Goal: Task Accomplishment & Management: Complete application form

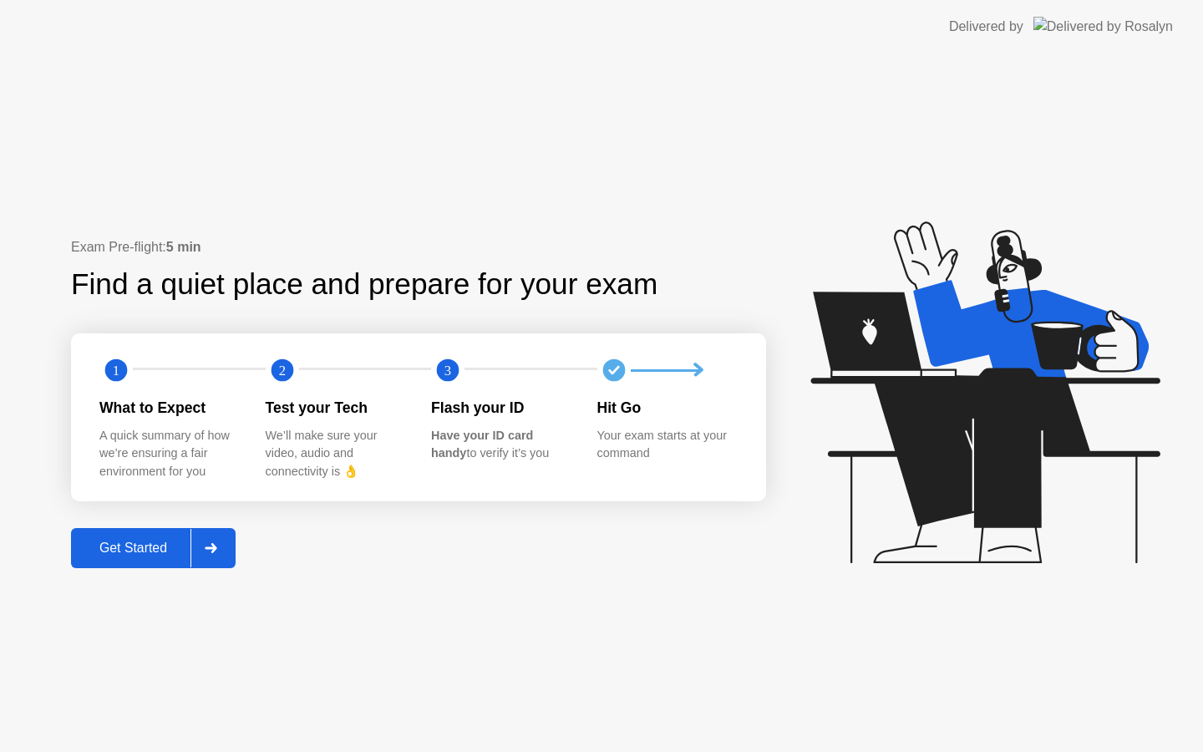
click at [217, 551] on icon at bounding box center [211, 548] width 13 height 10
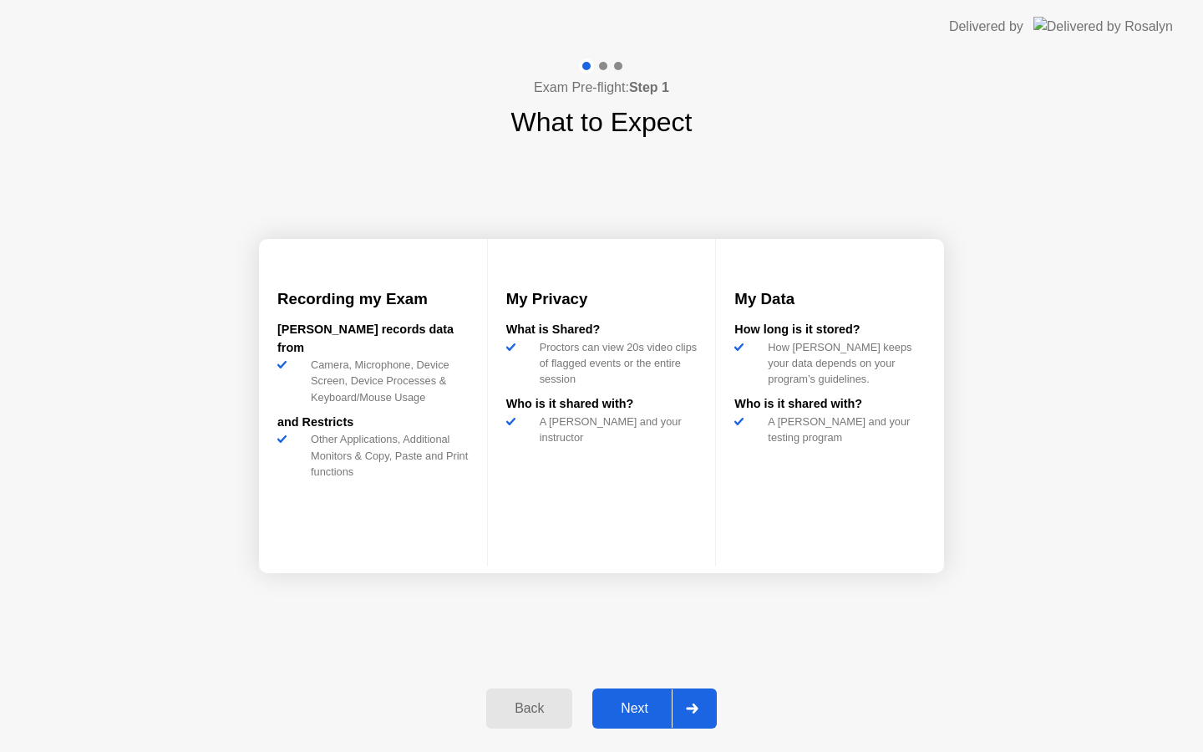
click at [657, 714] on div "Next" at bounding box center [634, 708] width 74 height 15
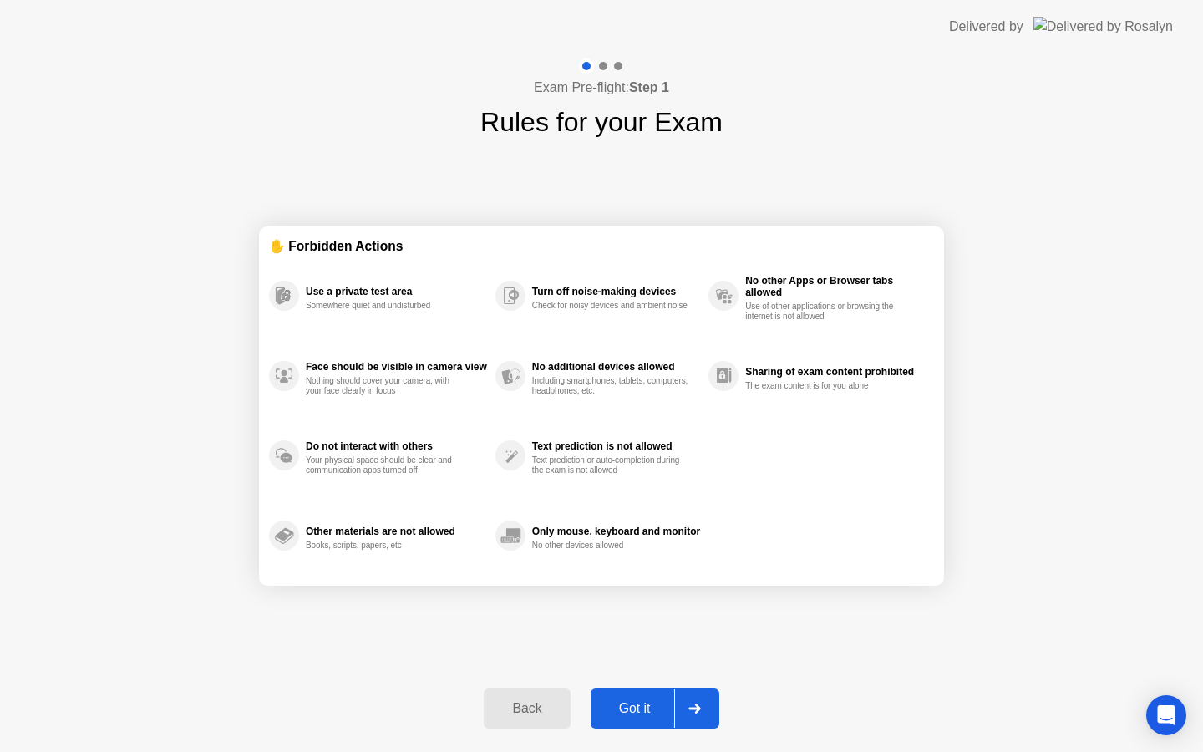
click at [636, 706] on div "Got it" at bounding box center [635, 708] width 79 height 15
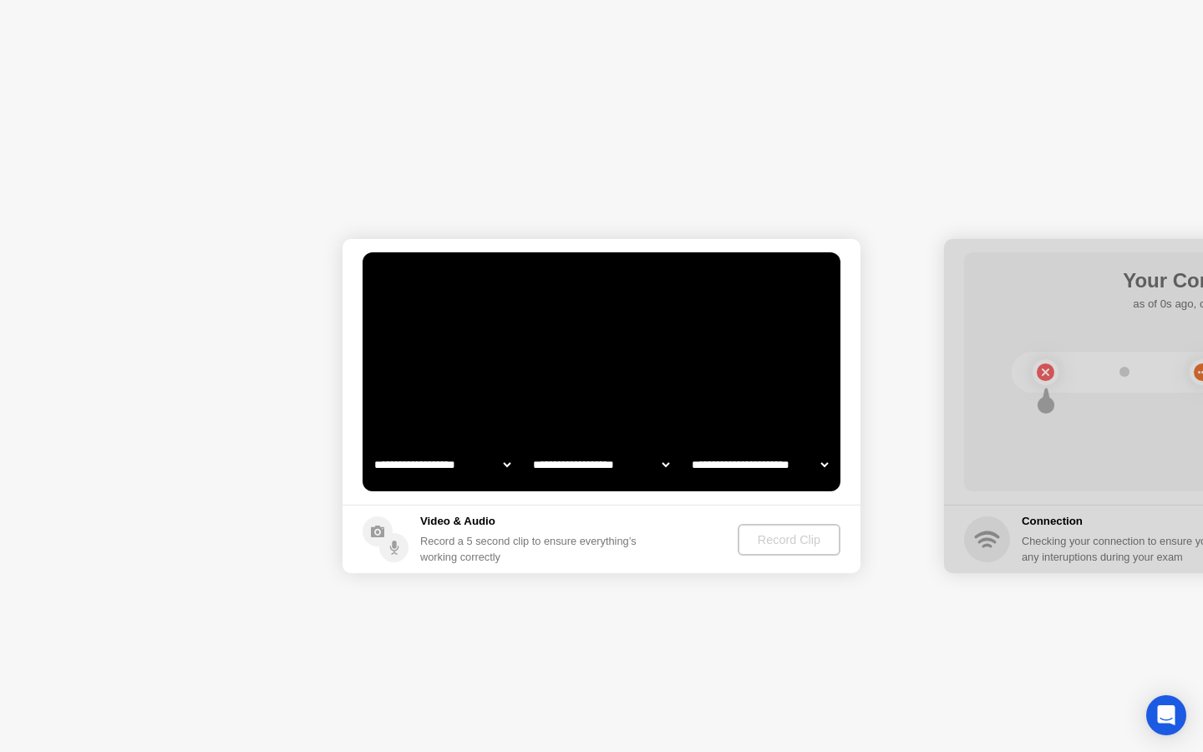
select select "**********"
select select "*******"
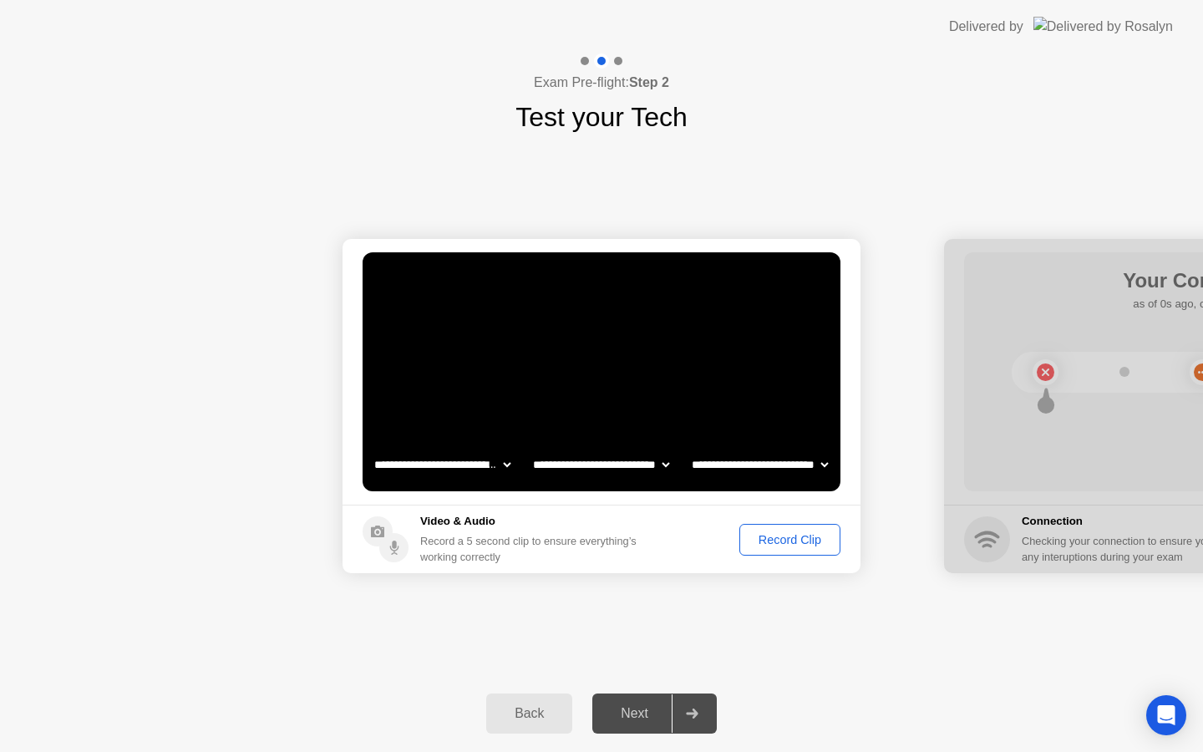
click at [801, 543] on div "Record Clip" at bounding box center [789, 539] width 89 height 13
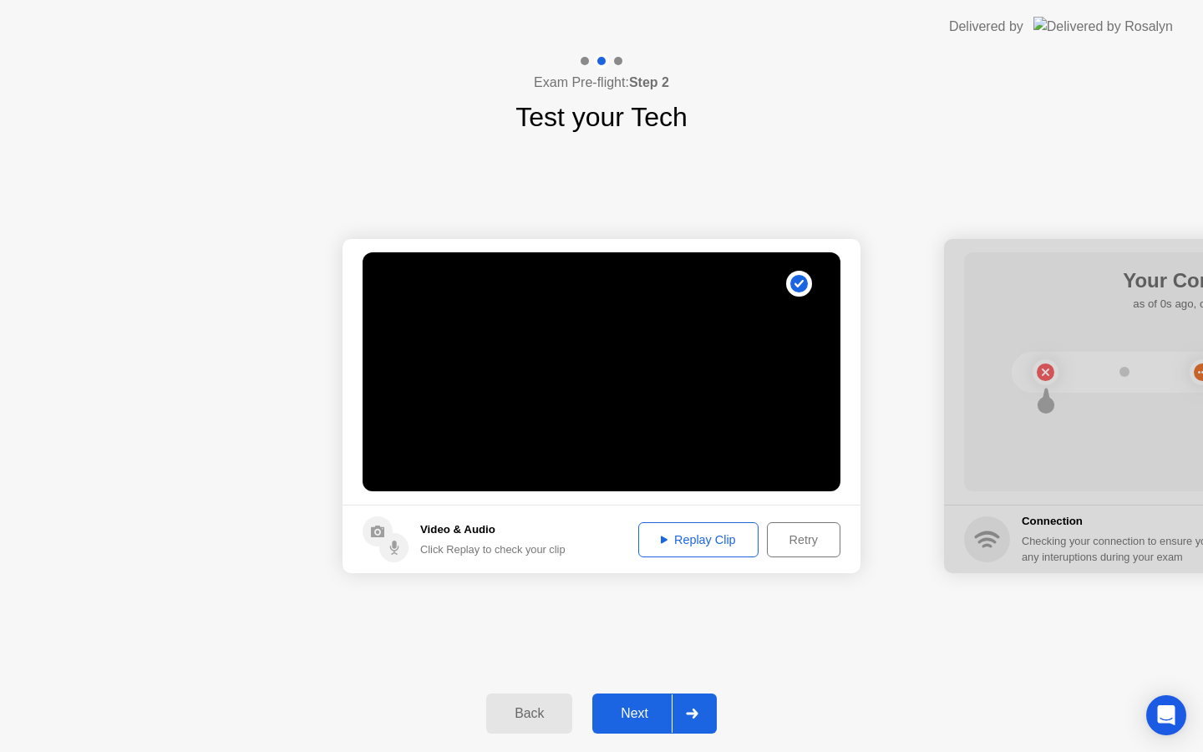
click at [652, 714] on div "Next" at bounding box center [634, 713] width 74 height 15
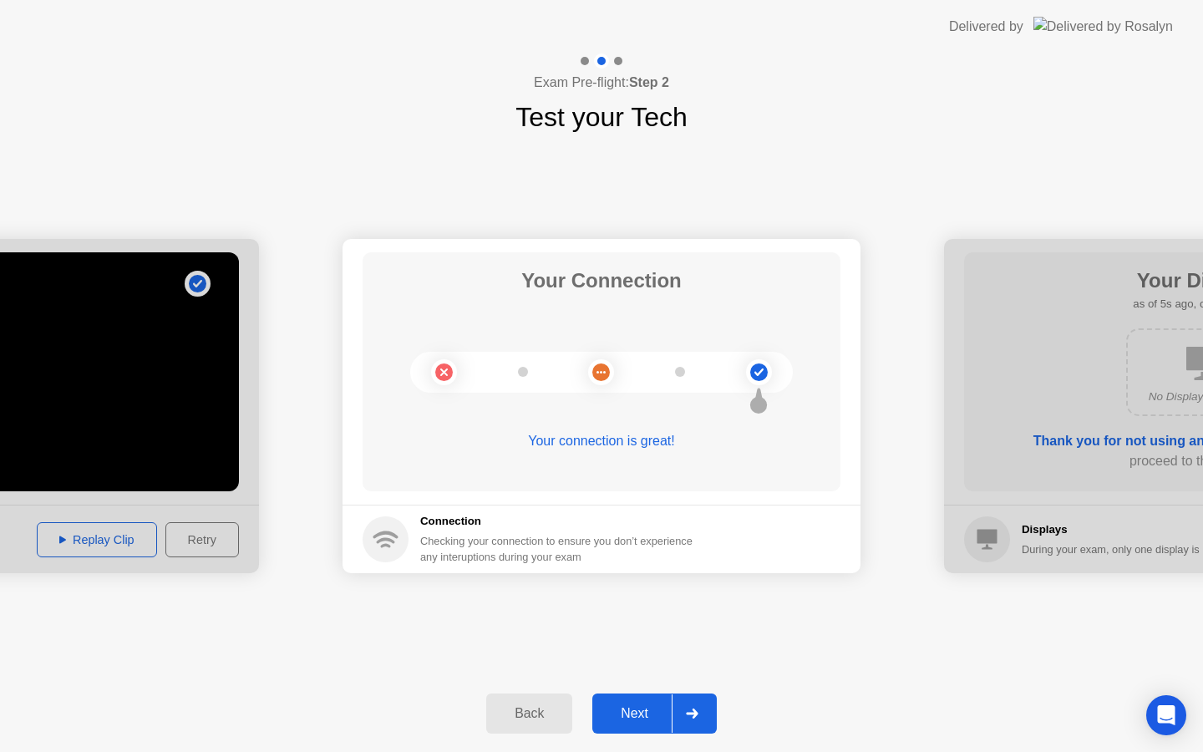
click at [640, 702] on button "Next" at bounding box center [654, 713] width 124 height 40
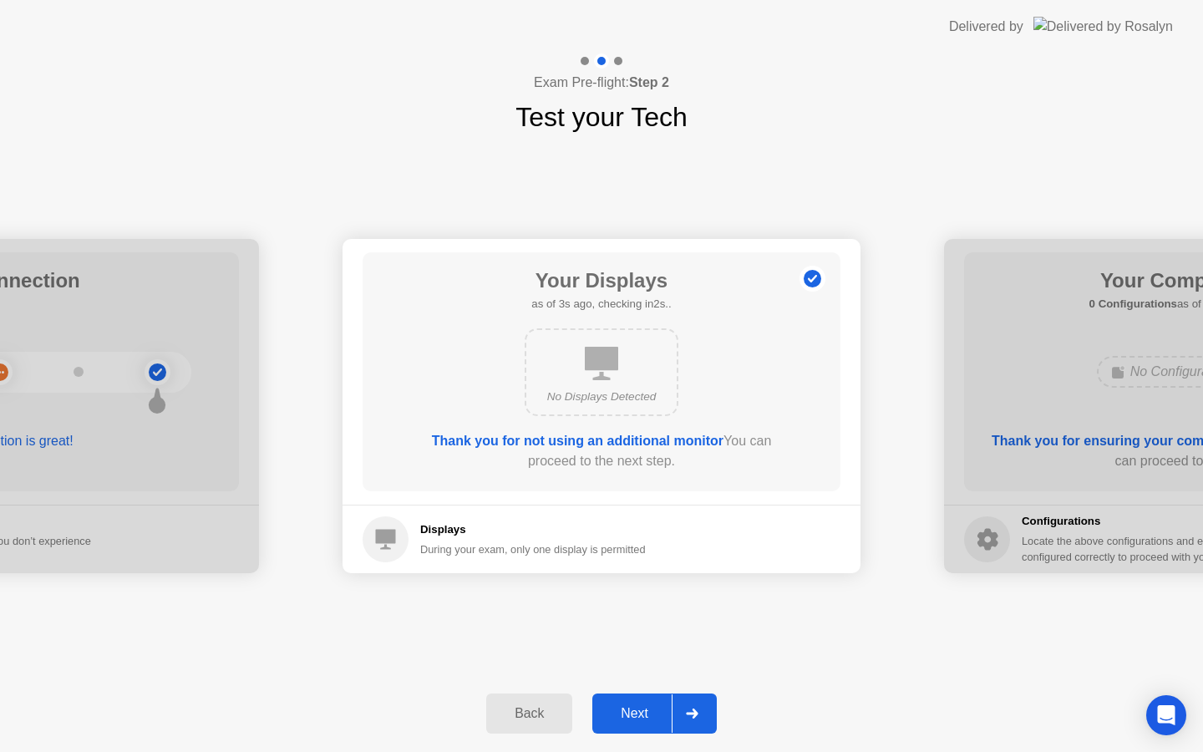
click at [642, 719] on div "Next" at bounding box center [634, 713] width 74 height 15
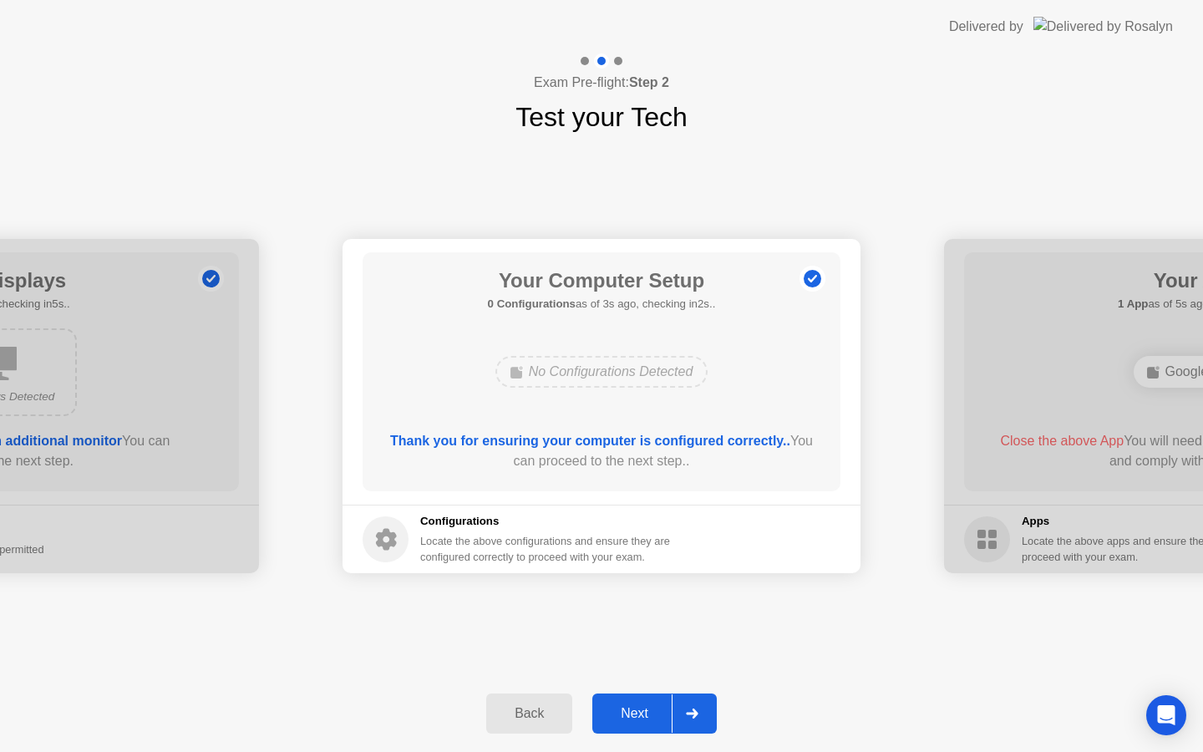
click at [655, 717] on div "Next" at bounding box center [634, 713] width 74 height 15
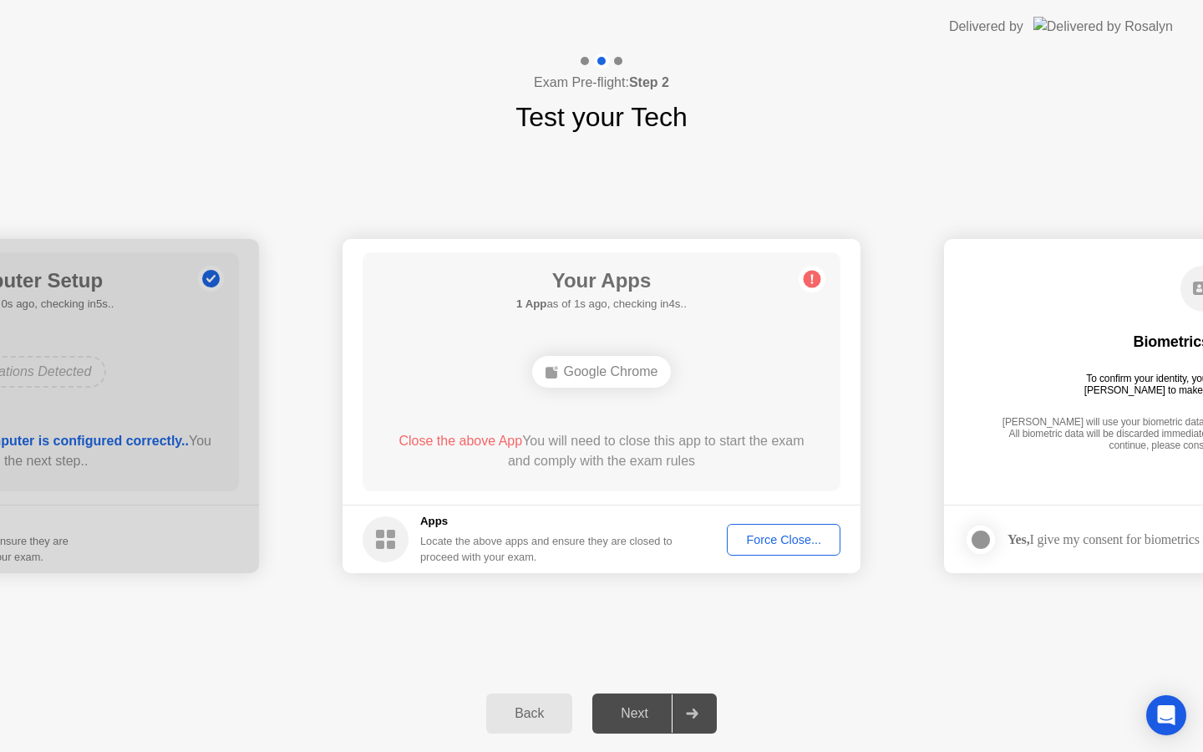
click at [733, 542] on div "Force Close..." at bounding box center [784, 539] width 102 height 13
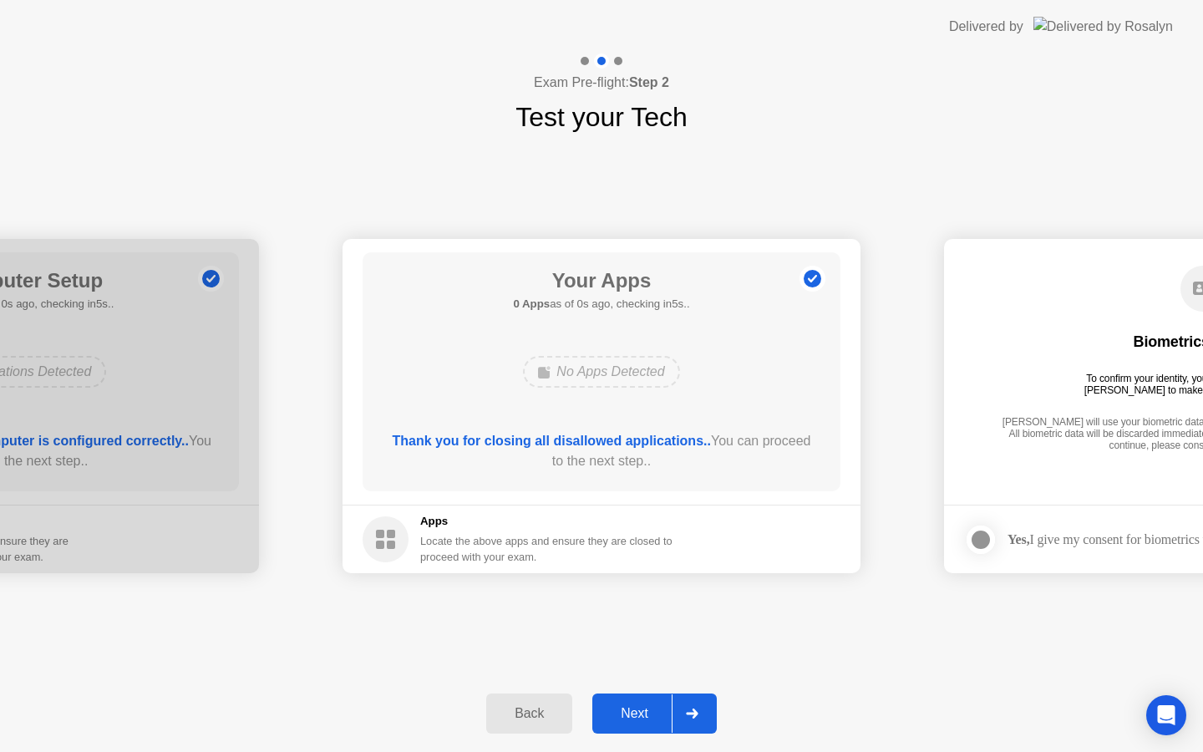
click at [660, 710] on div "Next" at bounding box center [634, 713] width 74 height 15
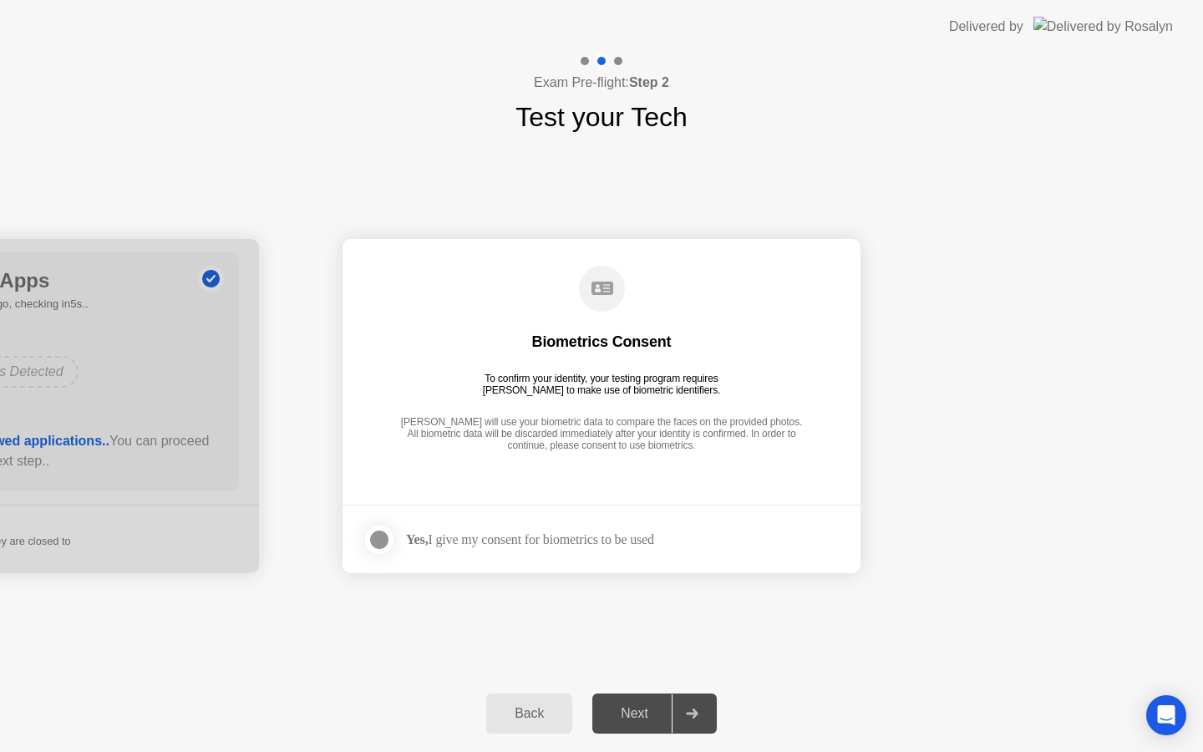
click at [380, 536] on div at bounding box center [379, 540] width 20 height 20
click at [630, 716] on div "Next" at bounding box center [634, 713] width 74 height 15
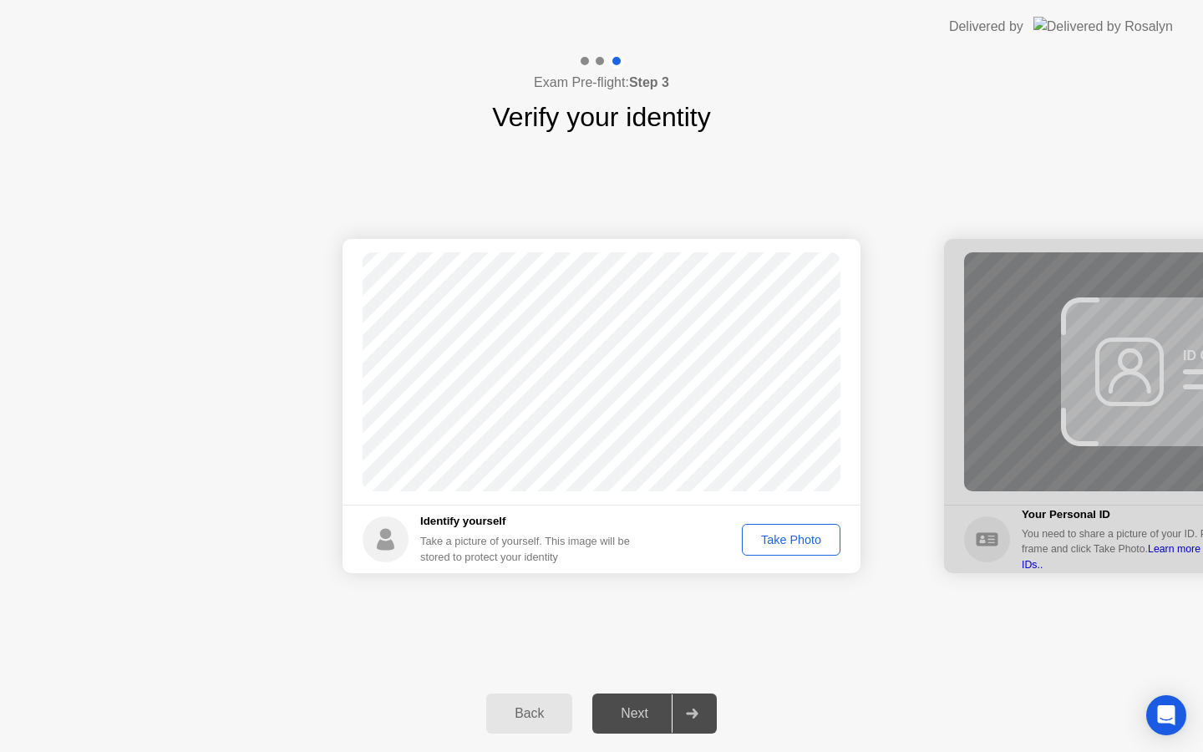
click at [795, 543] on div "Take Photo" at bounding box center [791, 539] width 87 height 13
click at [698, 713] on icon at bounding box center [692, 714] width 12 height 10
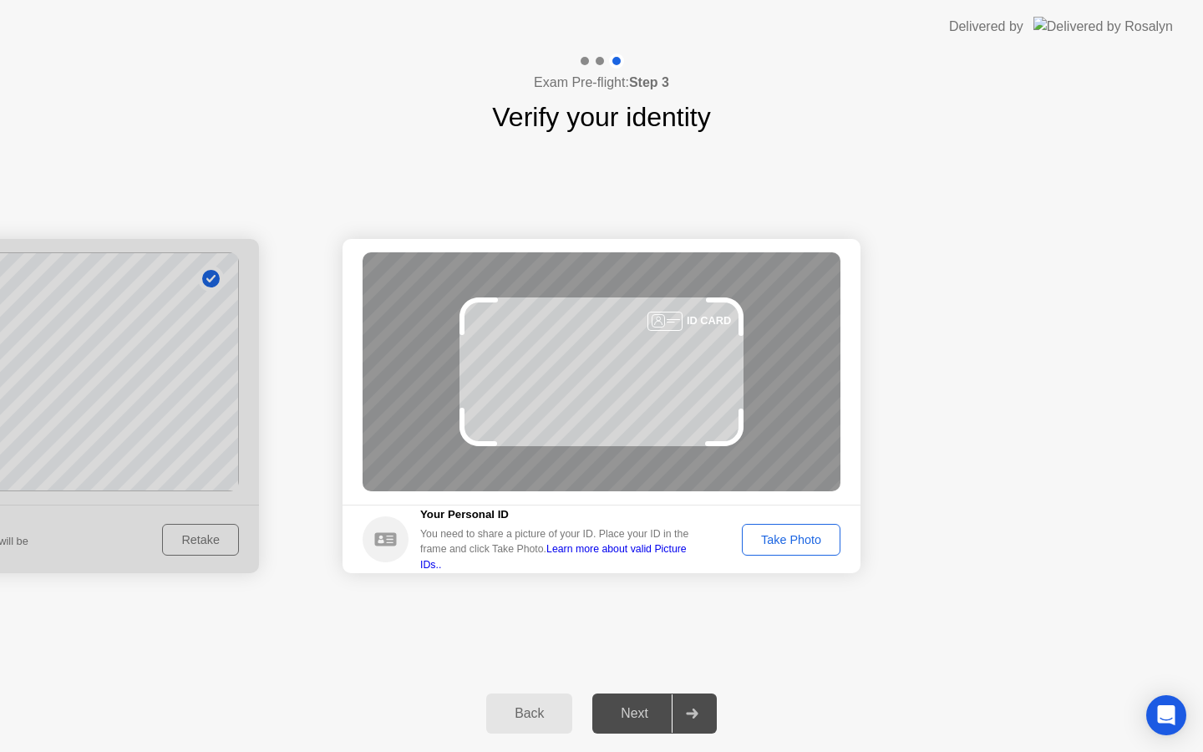
click at [808, 541] on div "Take Photo" at bounding box center [791, 539] width 87 height 13
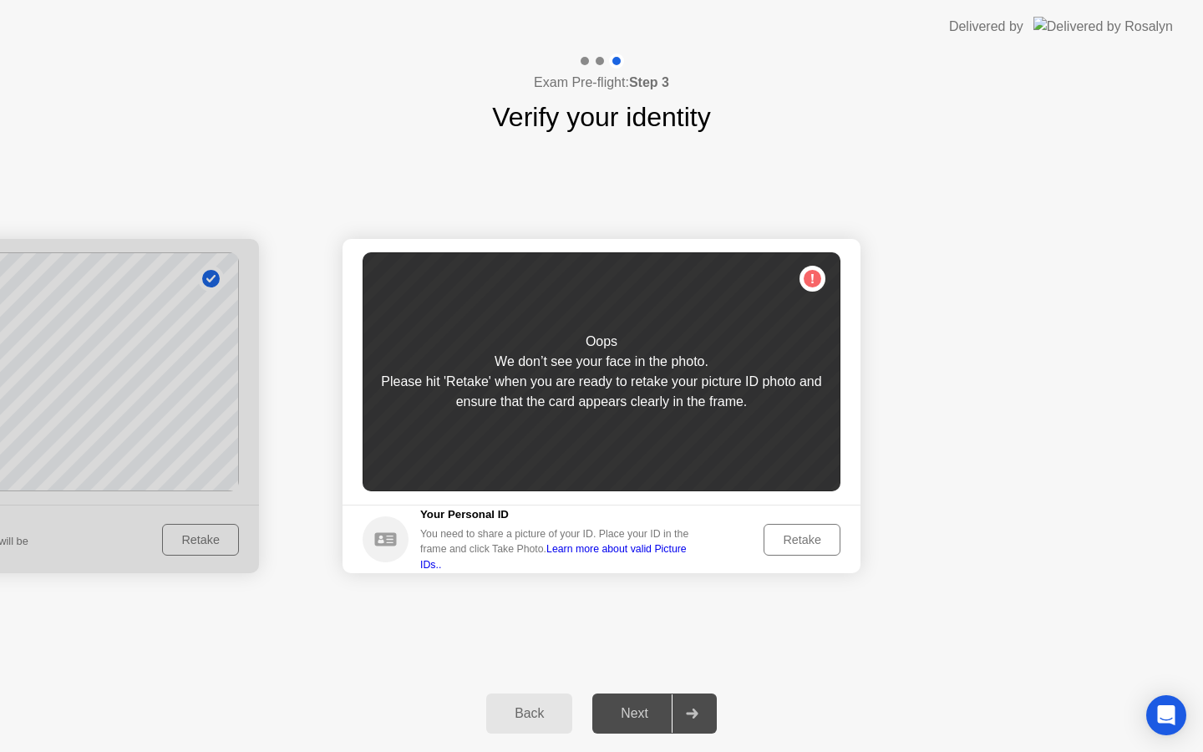
click at [810, 541] on div "Retake" at bounding box center [802, 539] width 65 height 13
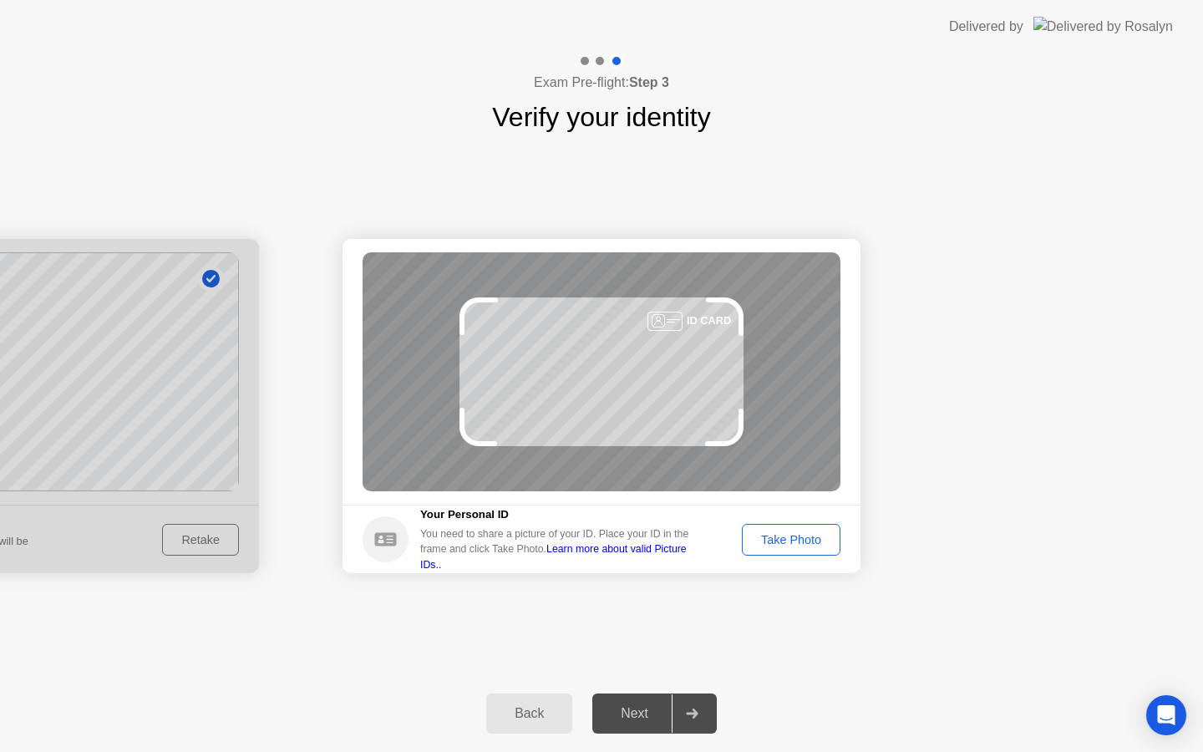
click at [795, 544] on div "Take Photo" at bounding box center [791, 539] width 87 height 13
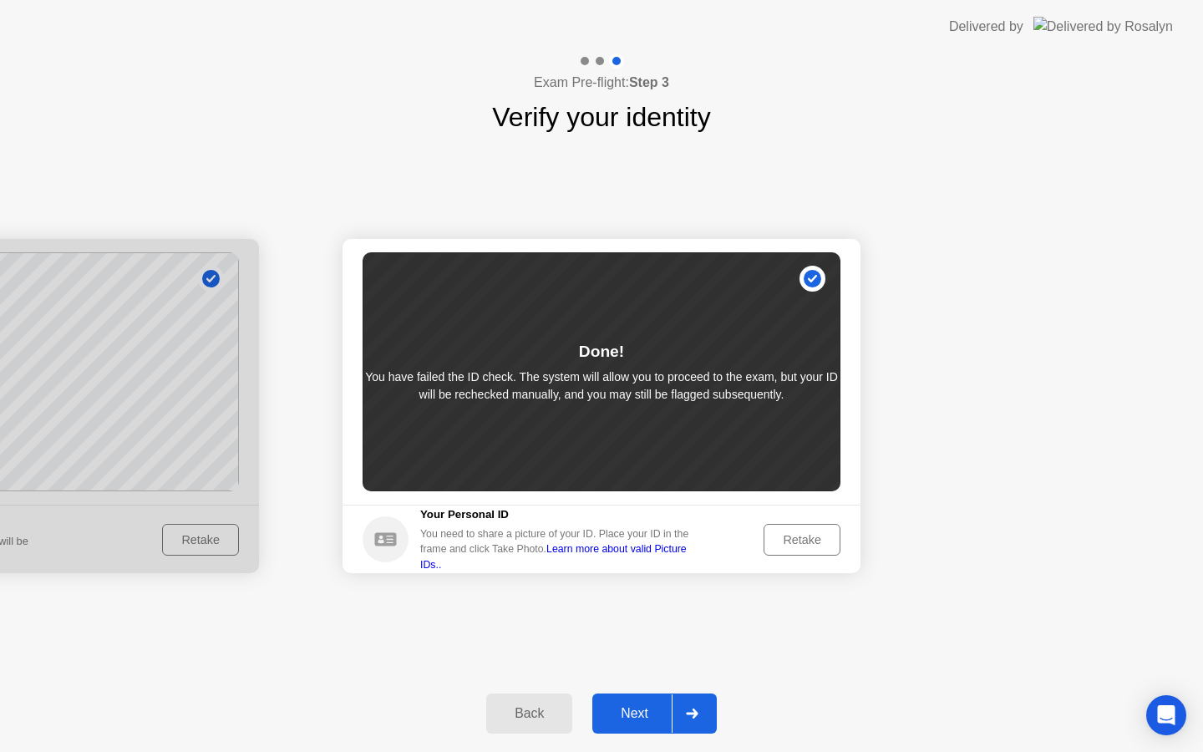
click at [639, 709] on div "Next" at bounding box center [634, 713] width 74 height 15
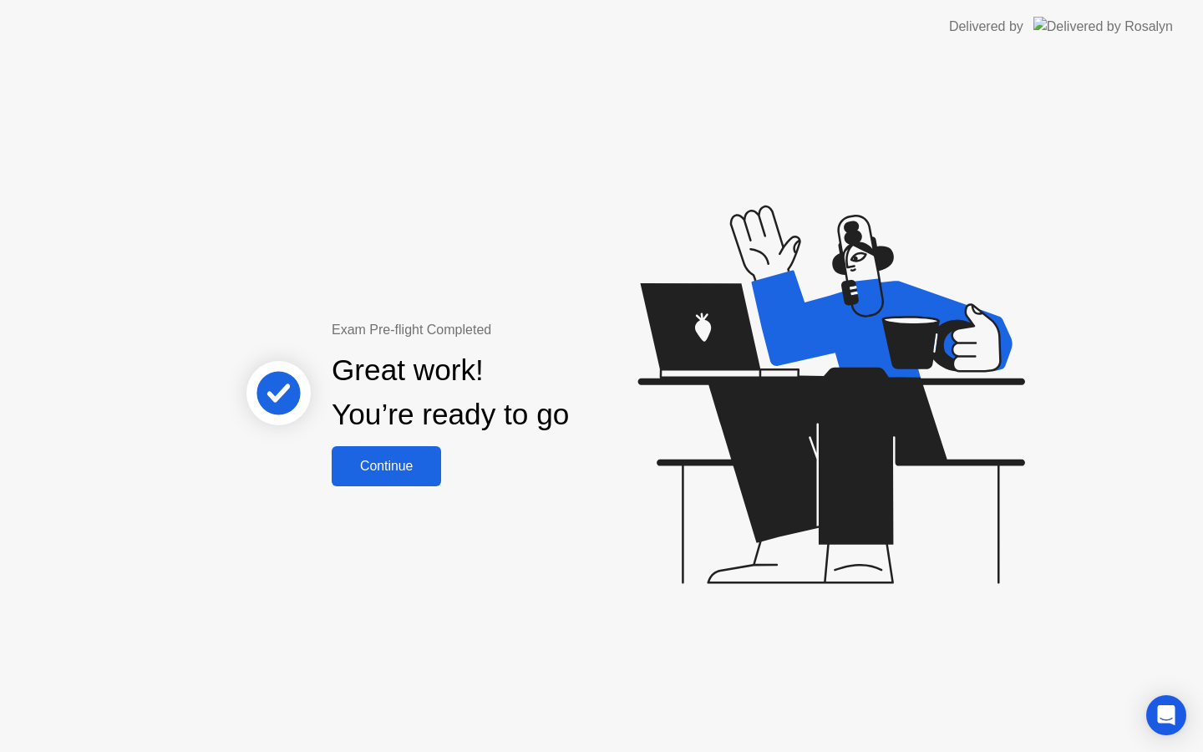
click at [366, 471] on div "Continue" at bounding box center [386, 466] width 99 height 15
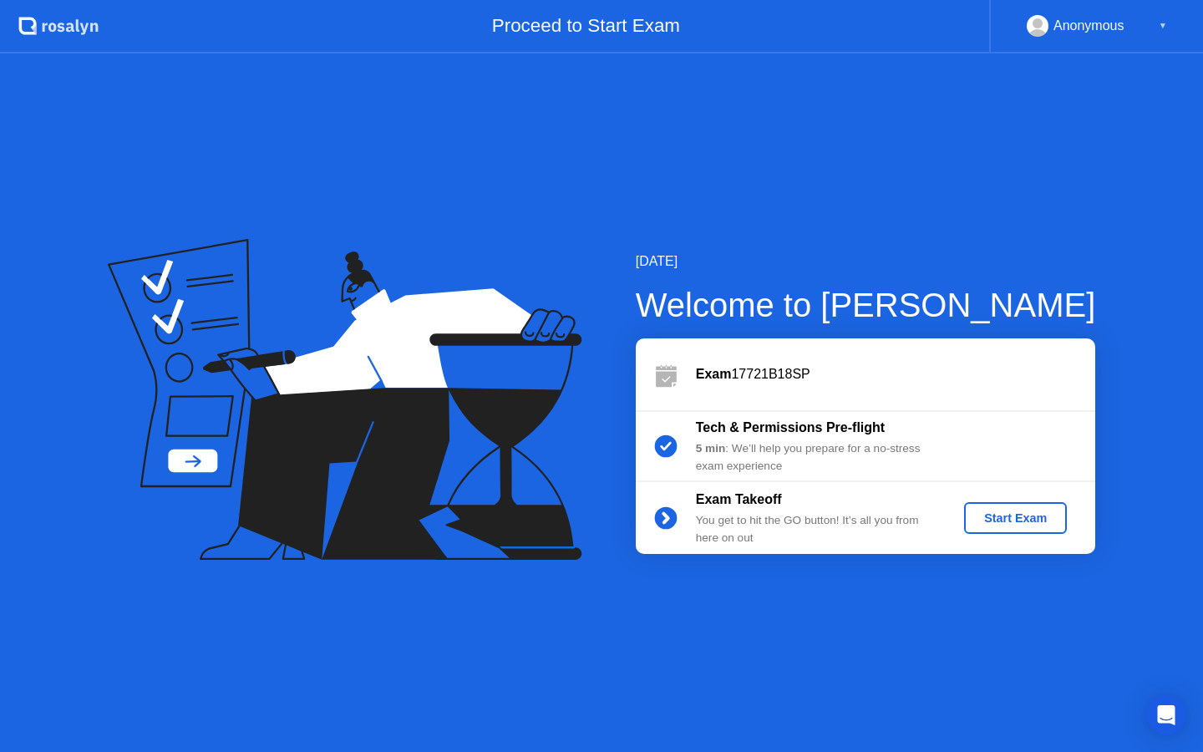
click at [1010, 525] on div "Start Exam" at bounding box center [1015, 517] width 89 height 13
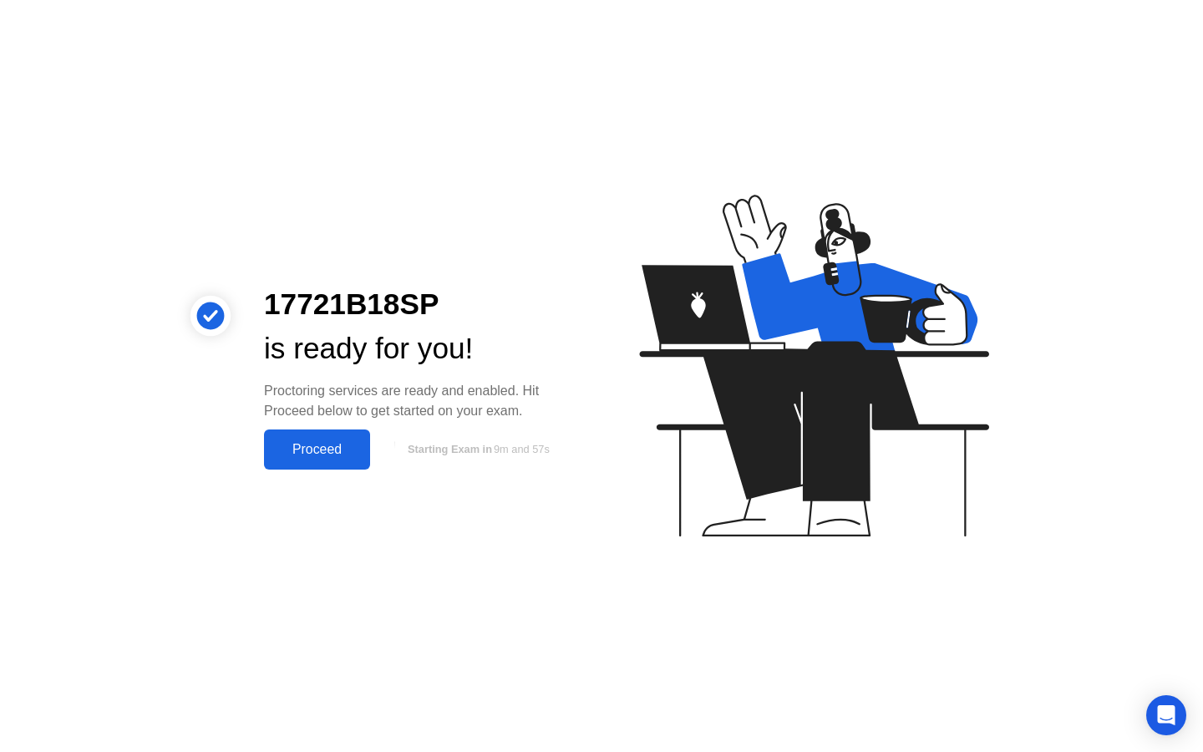
click at [297, 455] on div "Proceed" at bounding box center [317, 449] width 96 height 15
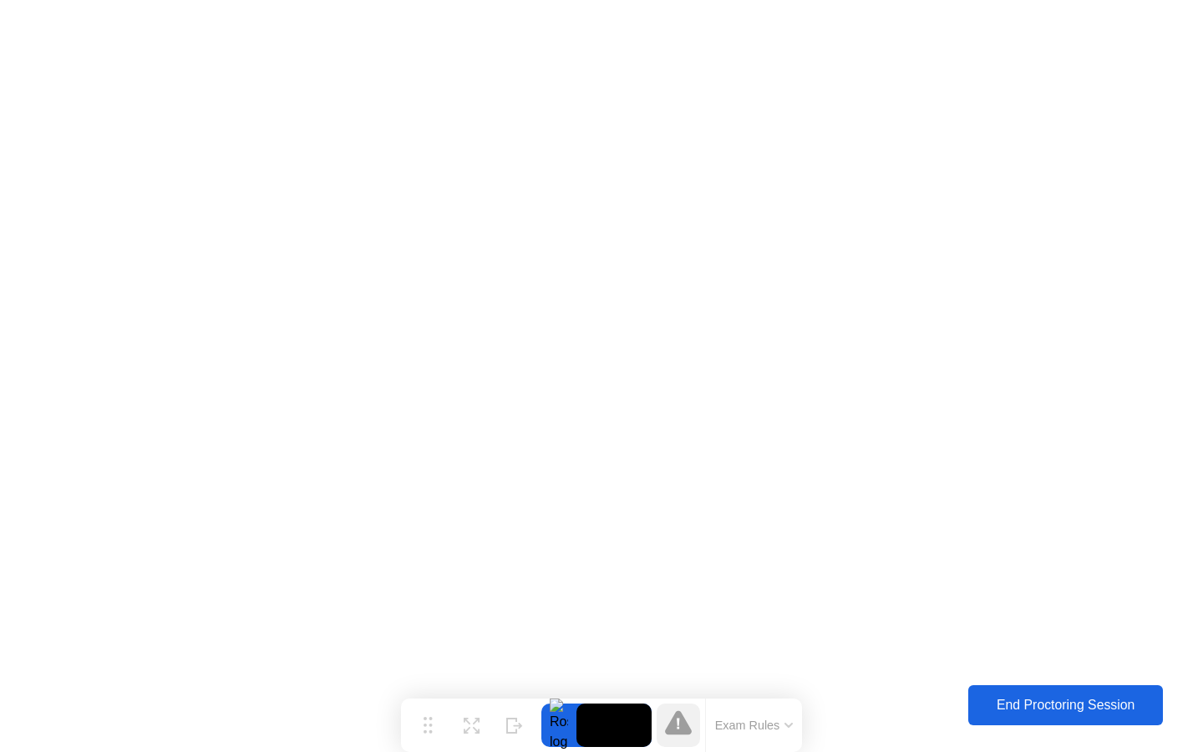
click at [1018, 706] on div "End Proctoring Session" at bounding box center [1065, 705] width 185 height 15
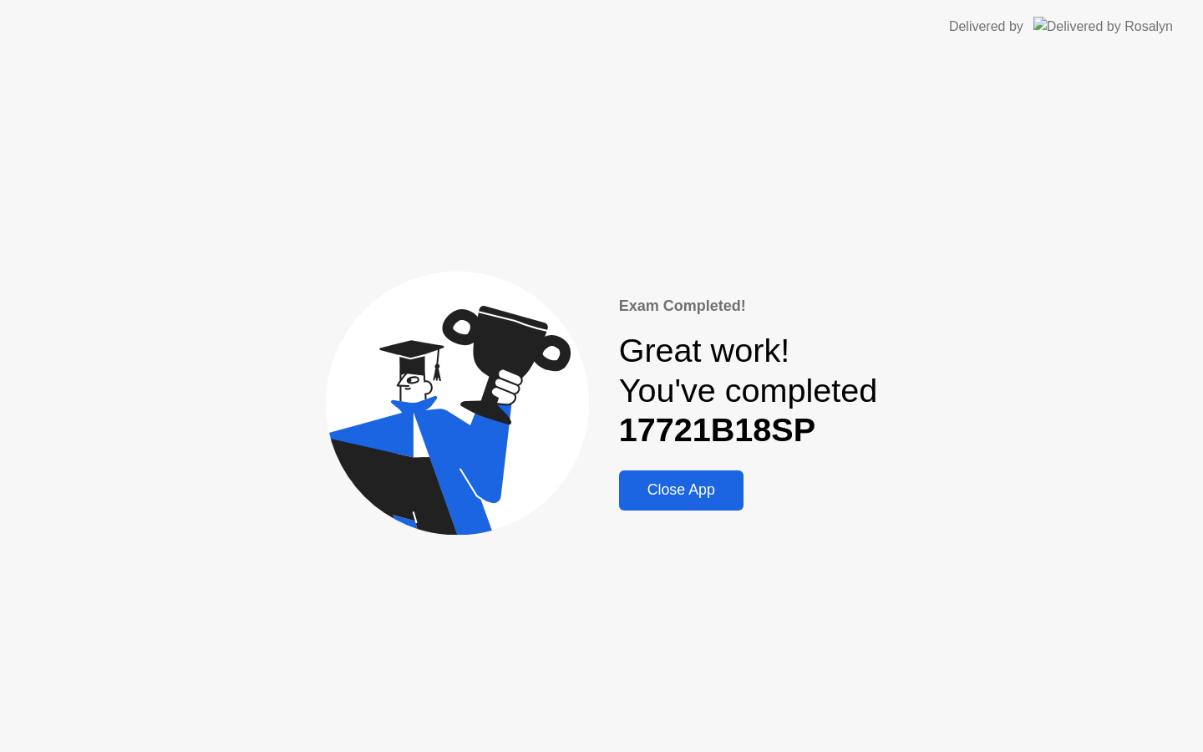
click at [654, 485] on div "Close App" at bounding box center [681, 490] width 114 height 18
